Goal: Check status: Check status

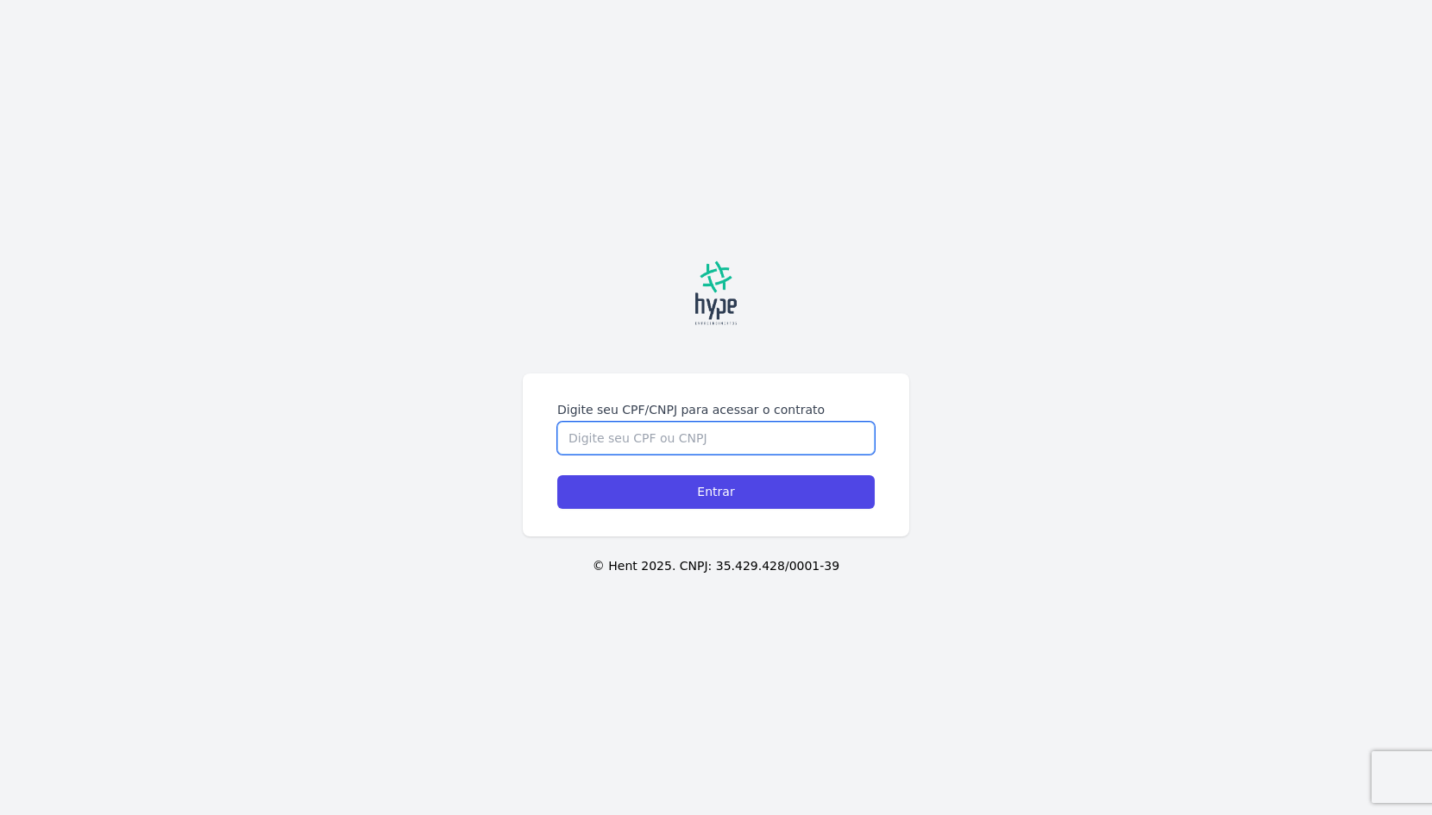
click at [583, 438] on input "Digite seu CPF/CNPJ para acessar o contrato" at bounding box center [715, 438] width 317 height 33
type input "04834228940"
click at [716, 492] on input "Entrar" at bounding box center [715, 492] width 317 height 34
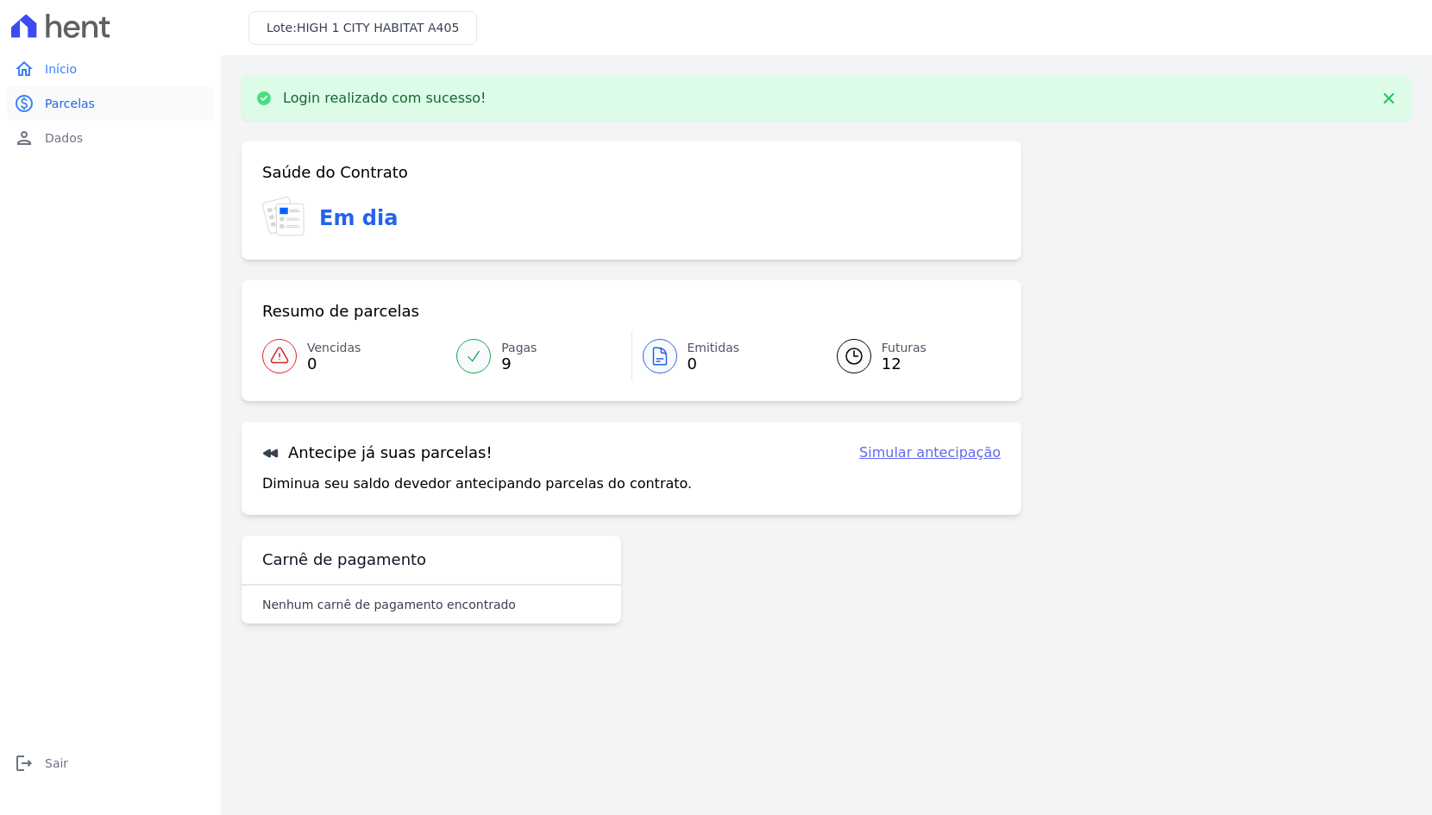
click at [85, 104] on span "Parcelas" at bounding box center [70, 103] width 50 height 17
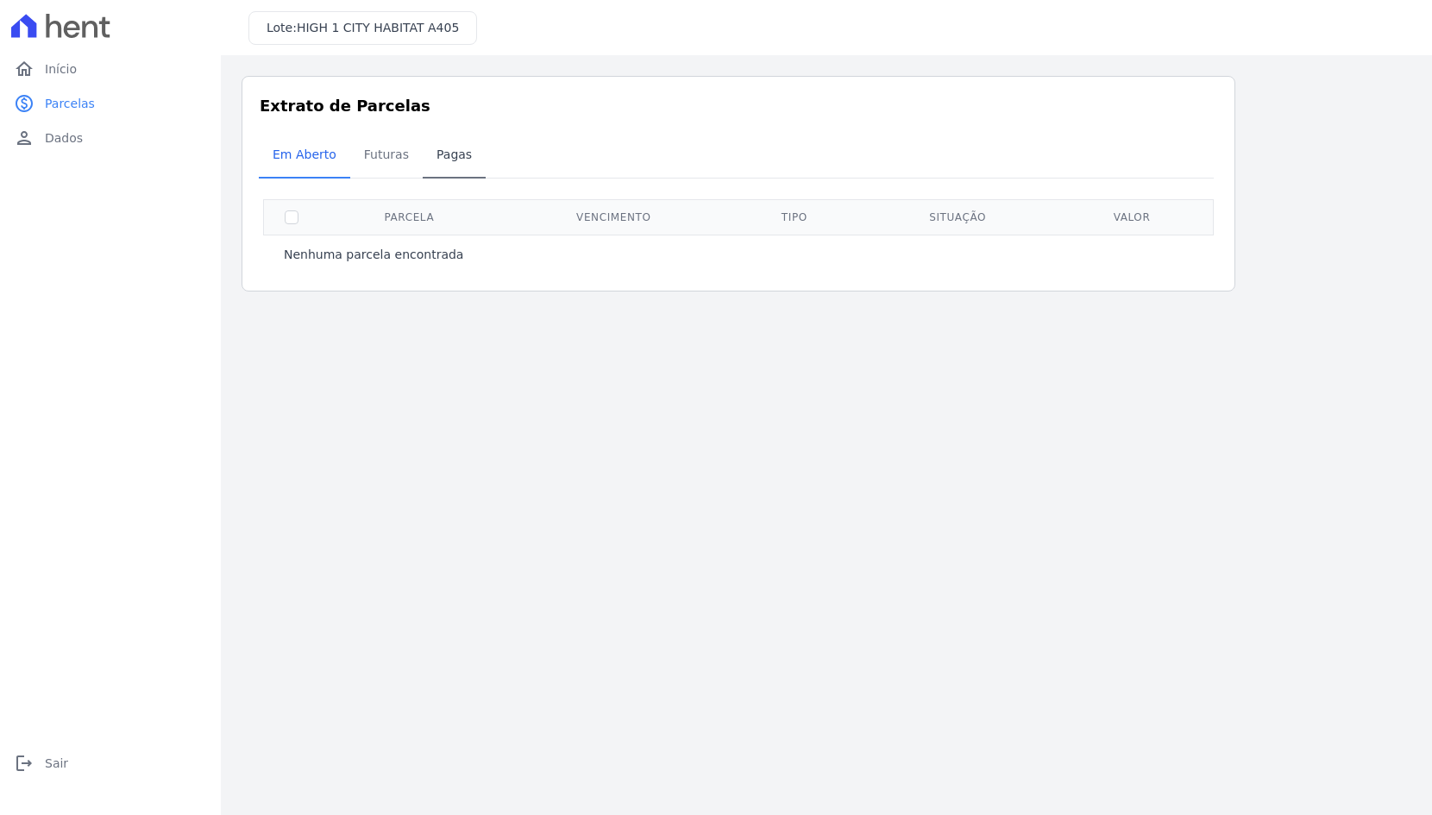
drag, startPoint x: 390, startPoint y: 154, endPoint x: 417, endPoint y: 155, distance: 26.7
click at [391, 154] on span "Futuras" at bounding box center [387, 154] width 66 height 34
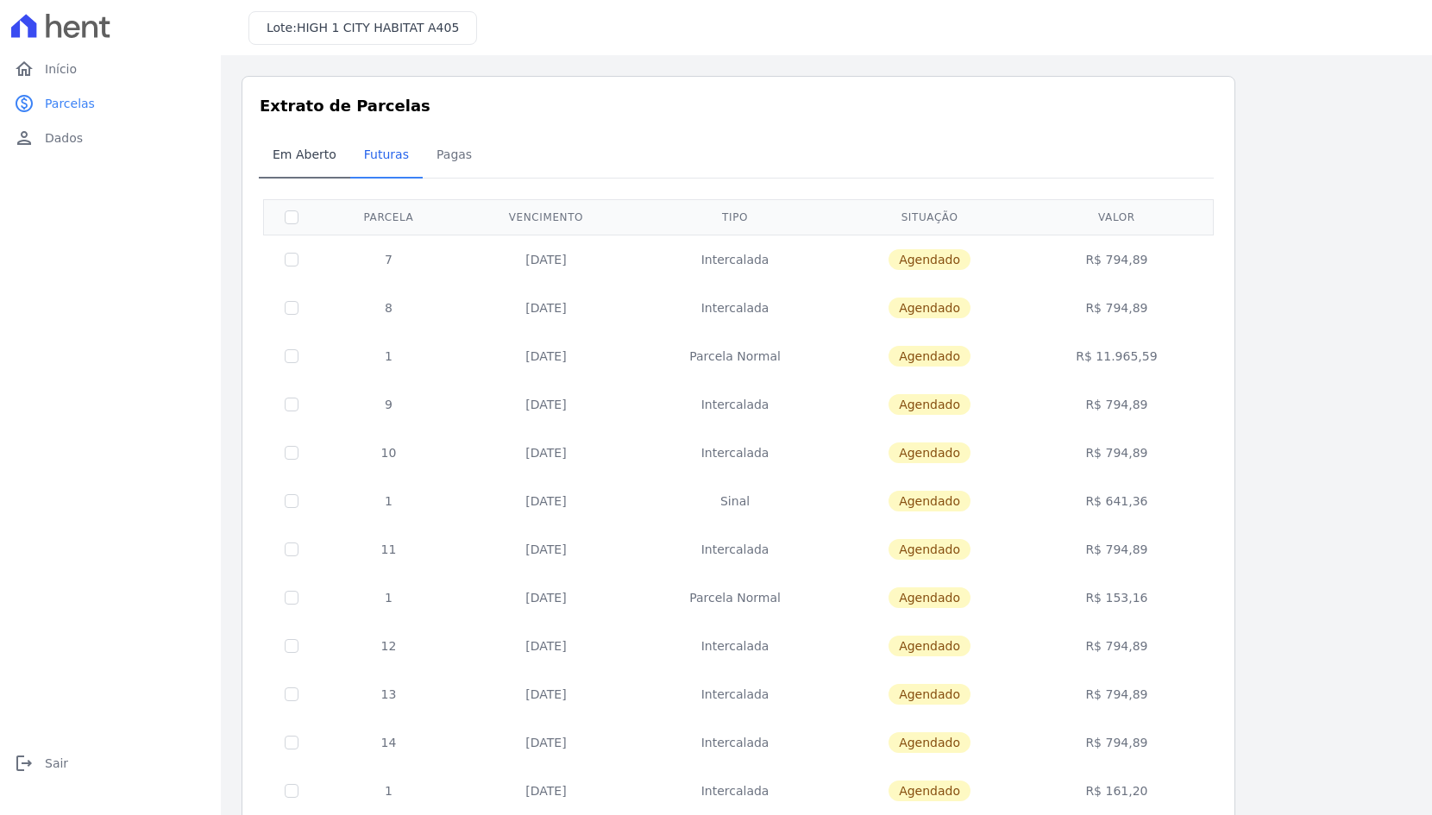
click at [314, 150] on span "Em Aberto" at bounding box center [304, 154] width 85 height 34
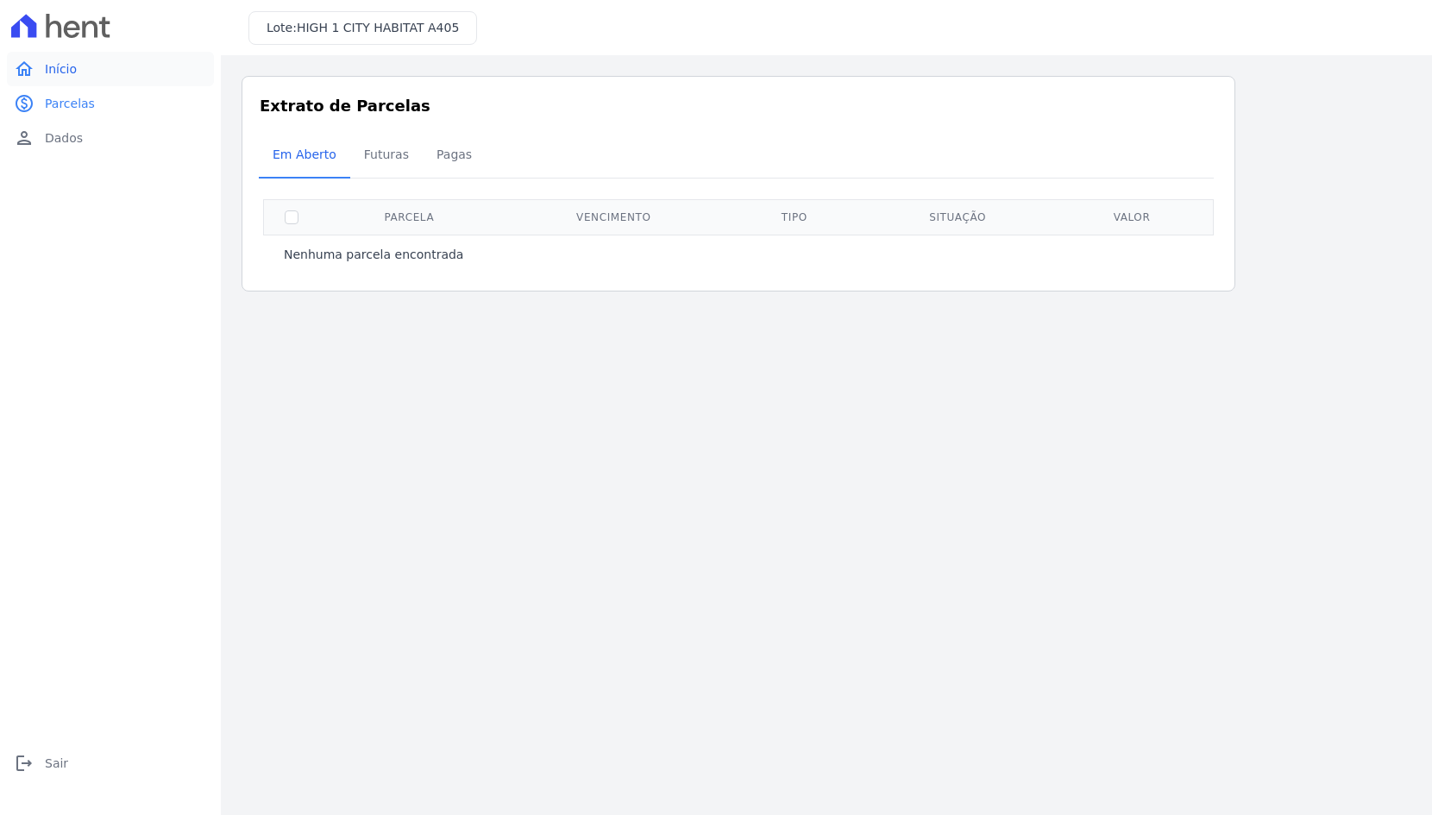
click at [66, 71] on span "Início" at bounding box center [61, 68] width 32 height 17
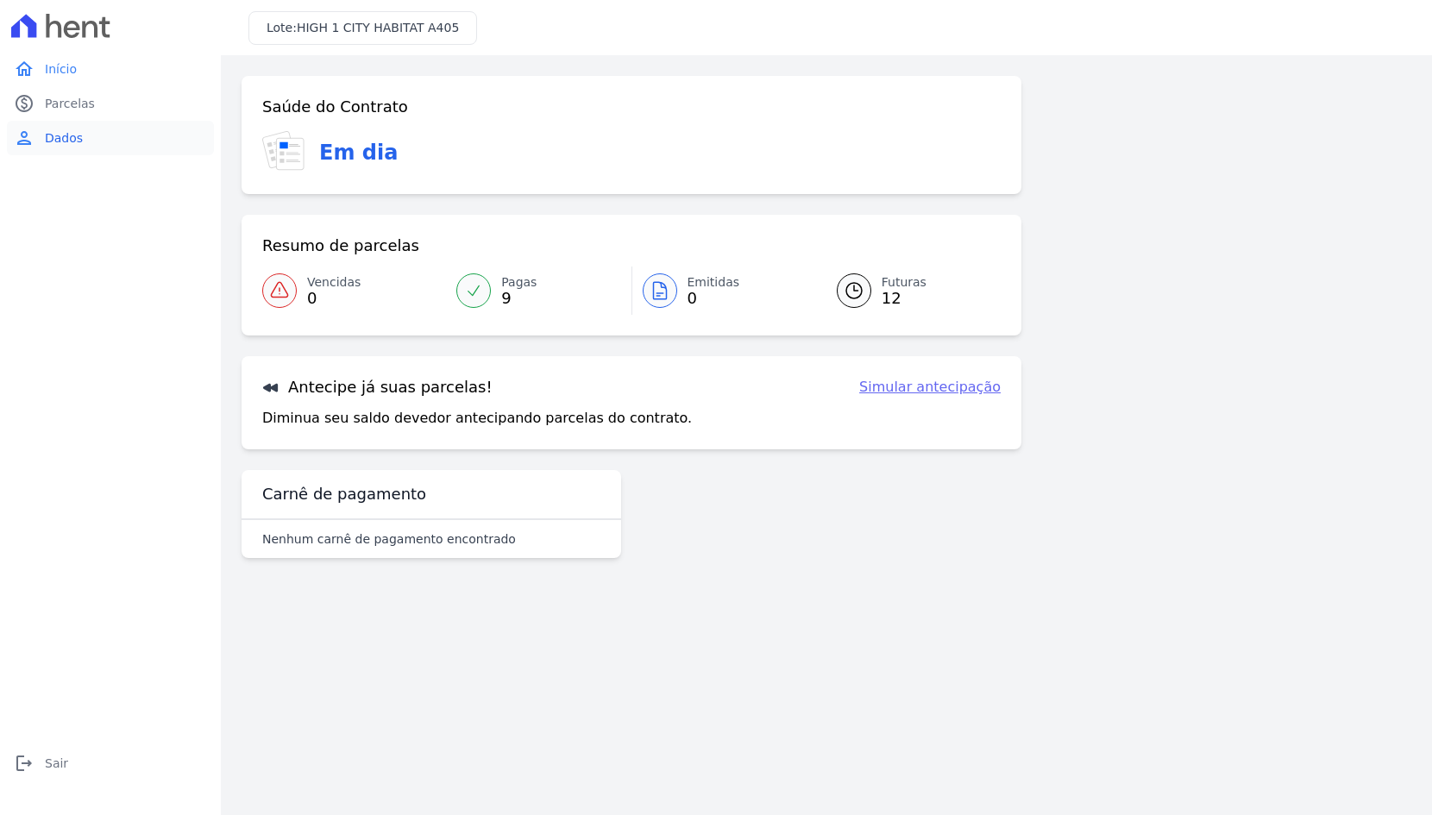
click at [68, 128] on link "person Dados" at bounding box center [110, 138] width 207 height 34
